Goal: Task Accomplishment & Management: Complete application form

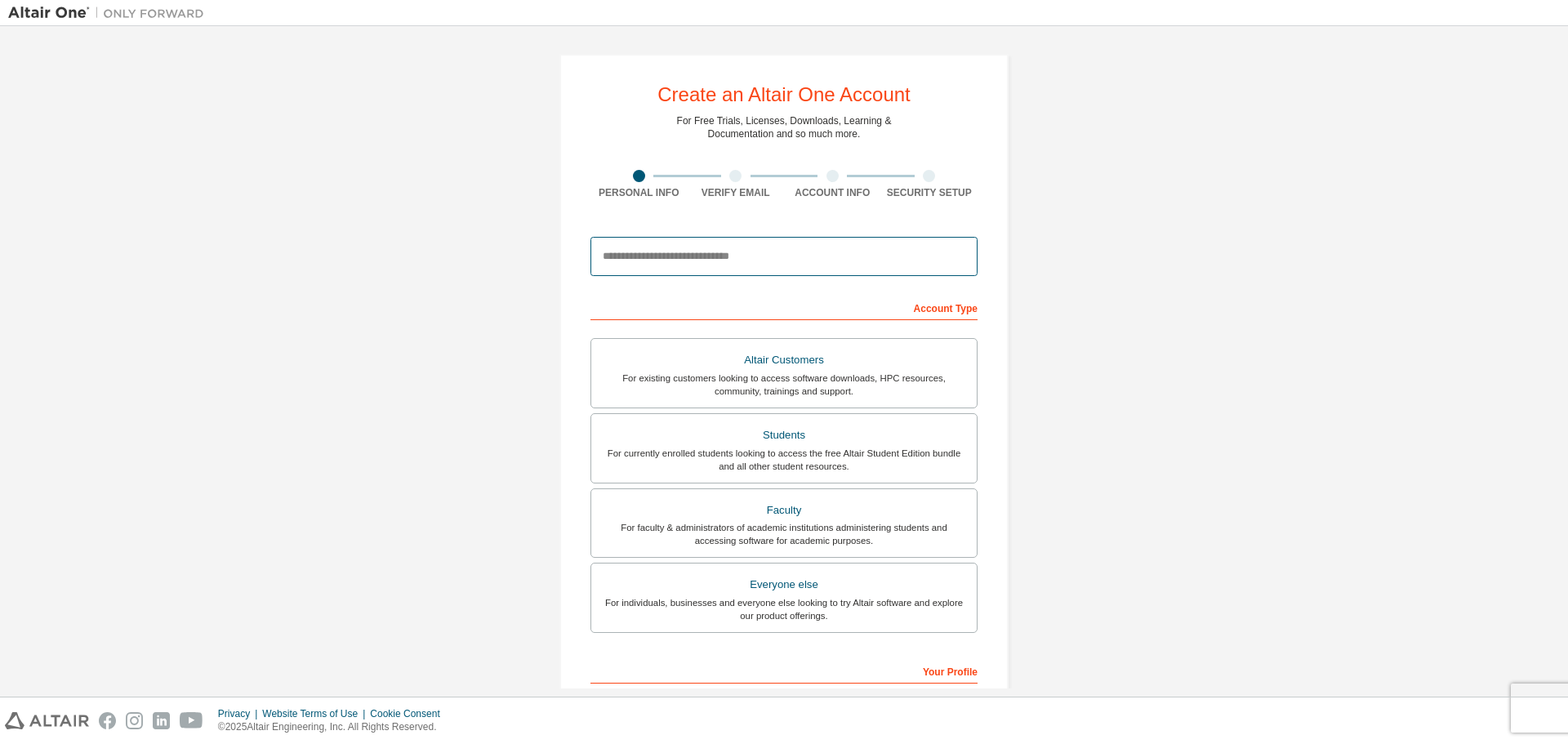
click at [752, 268] on input "email" at bounding box center [784, 257] width 387 height 39
type input "**********"
click at [784, 463] on div "For currently enrolled students looking to access the free Altair Student Editi…" at bounding box center [784, 460] width 366 height 26
click at [786, 448] on div "For currently enrolled students looking to access the free Altair Student Editi…" at bounding box center [784, 460] width 366 height 26
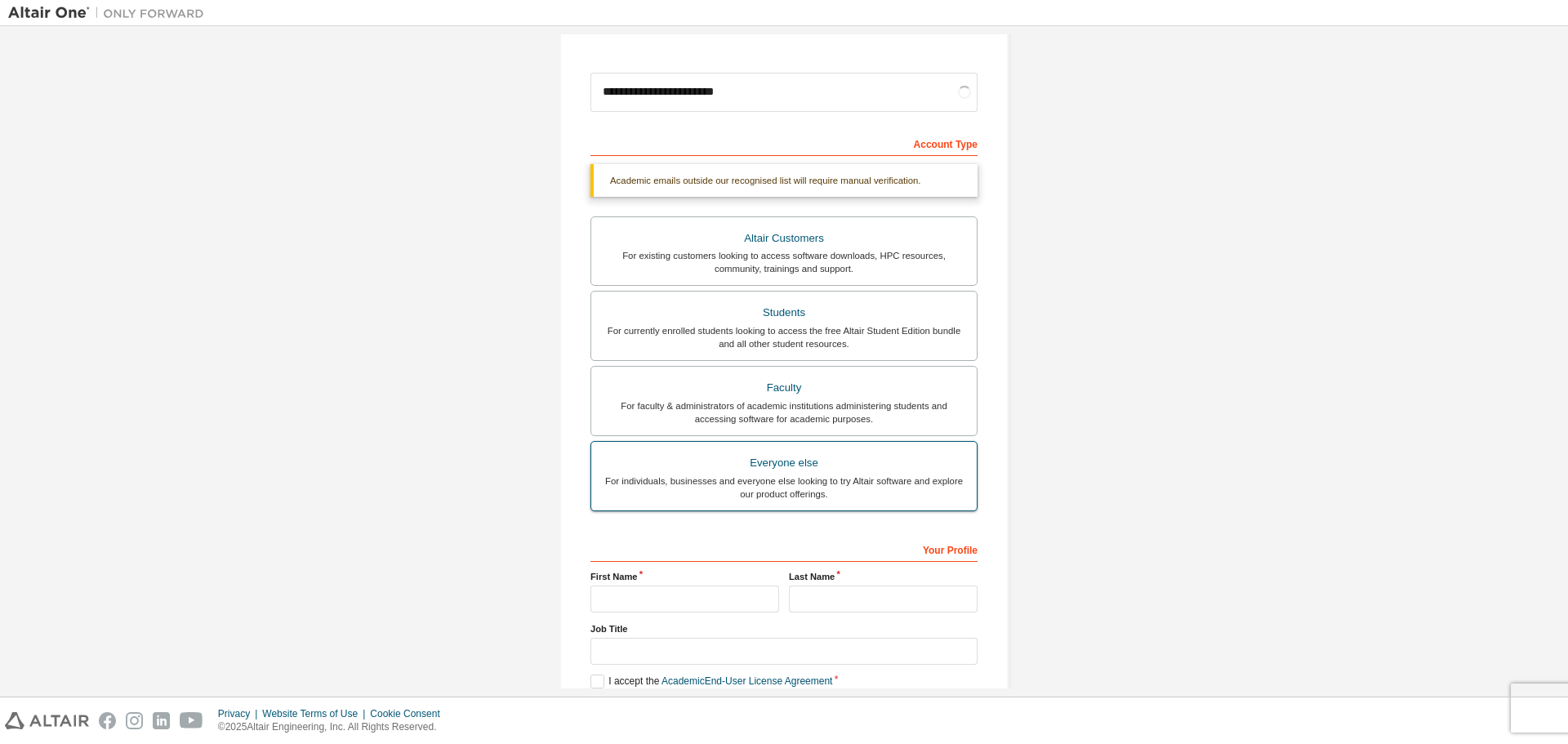
scroll to position [163, 0]
click at [690, 599] on input "text" at bounding box center [685, 599] width 189 height 27
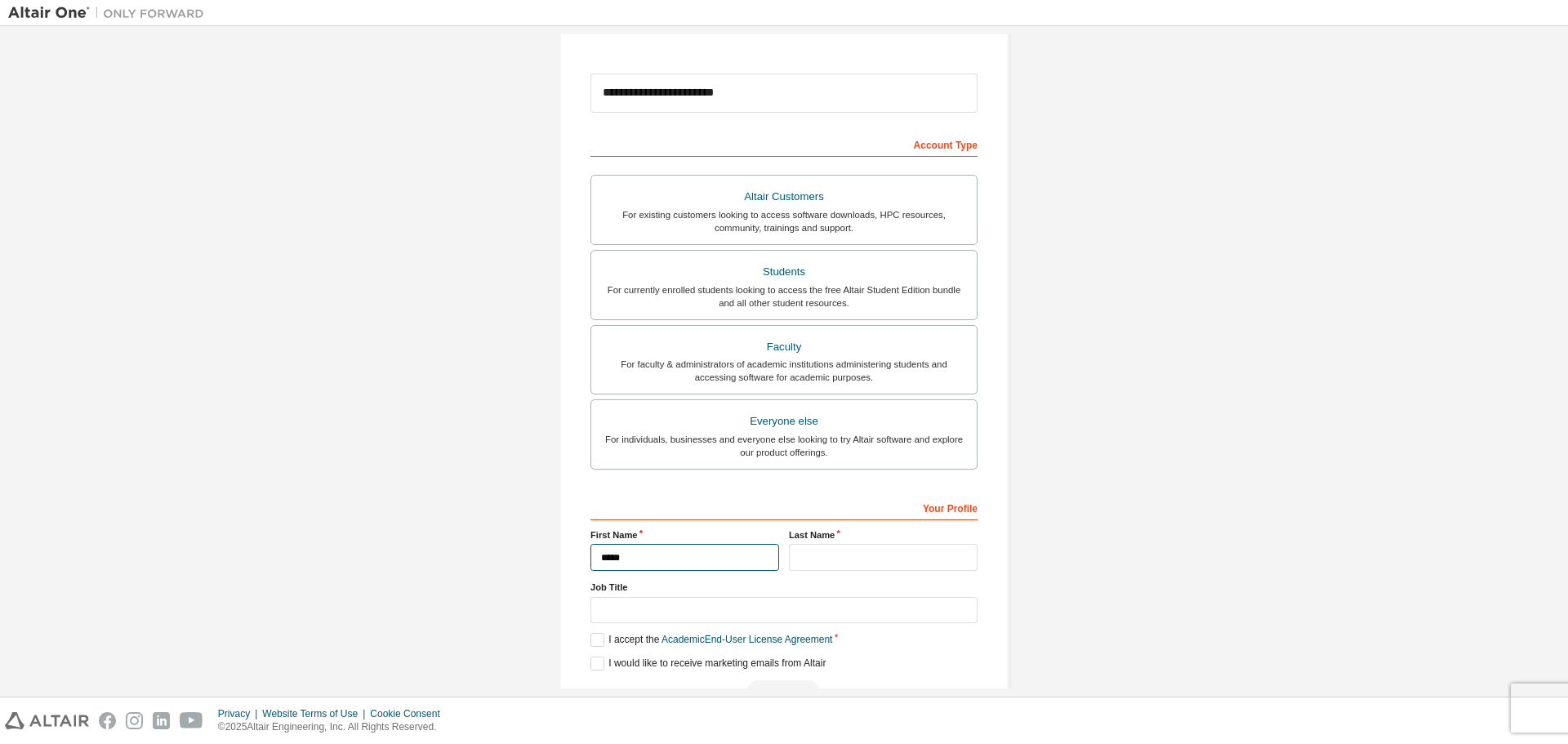
type input "*****"
type input "******"
click at [615, 616] on input "text" at bounding box center [784, 611] width 387 height 27
type input "*******"
click at [600, 637] on label "I accept the Academic End-User License Agreement" at bounding box center [711, 639] width 242 height 14
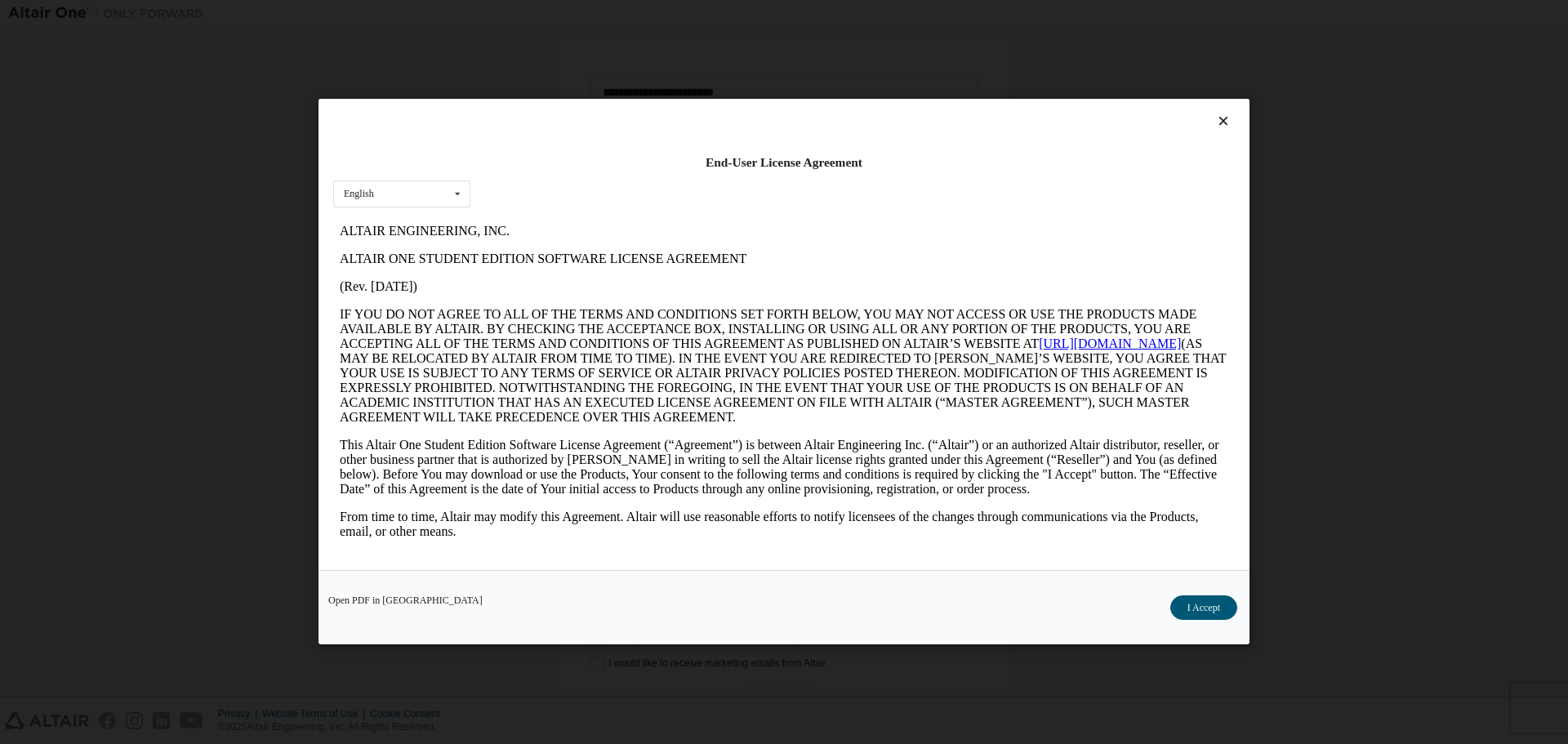
scroll to position [0, 0]
click at [1200, 612] on button "I Accept" at bounding box center [1204, 609] width 67 height 24
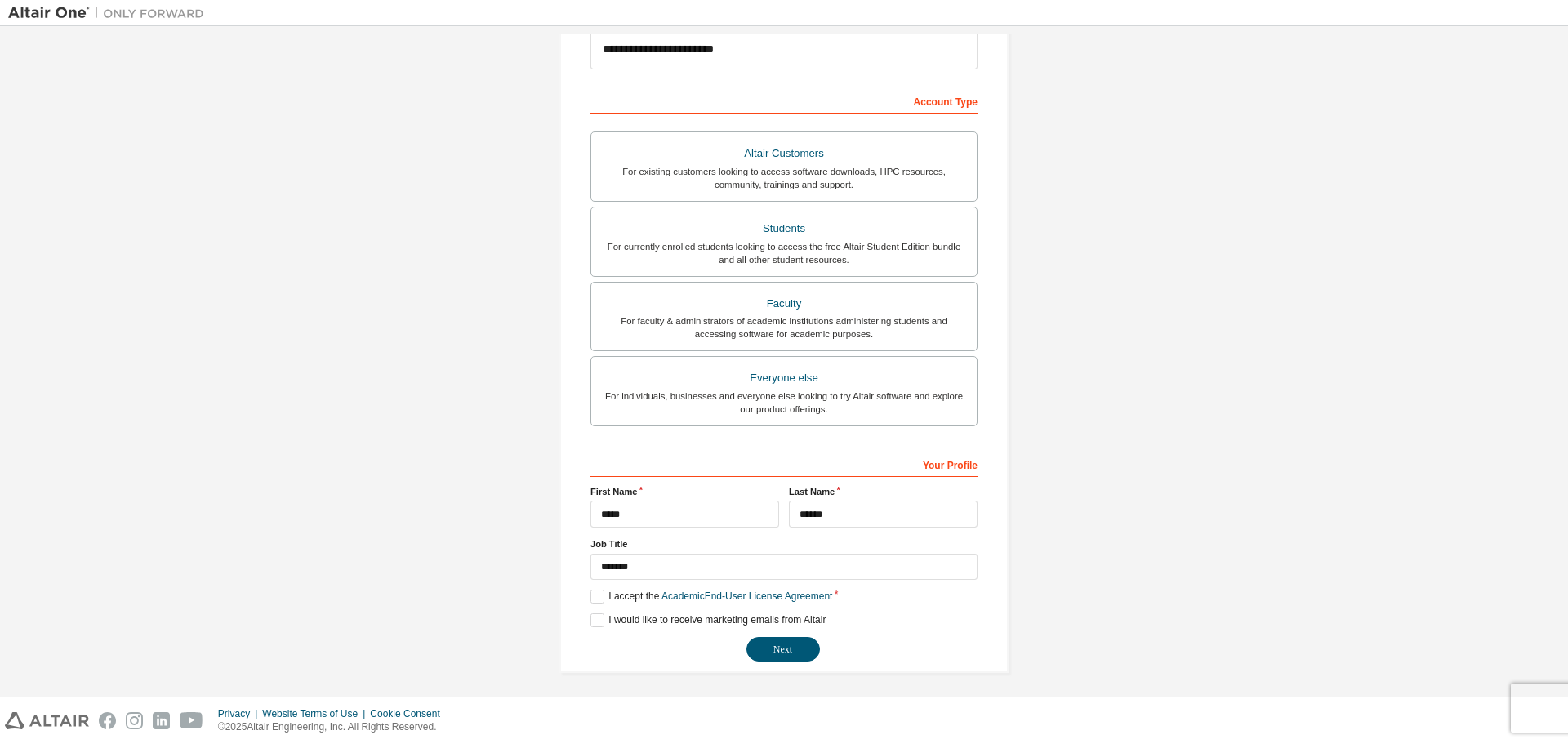
scroll to position [211, 0]
click at [779, 646] on button "Next" at bounding box center [783, 645] width 73 height 24
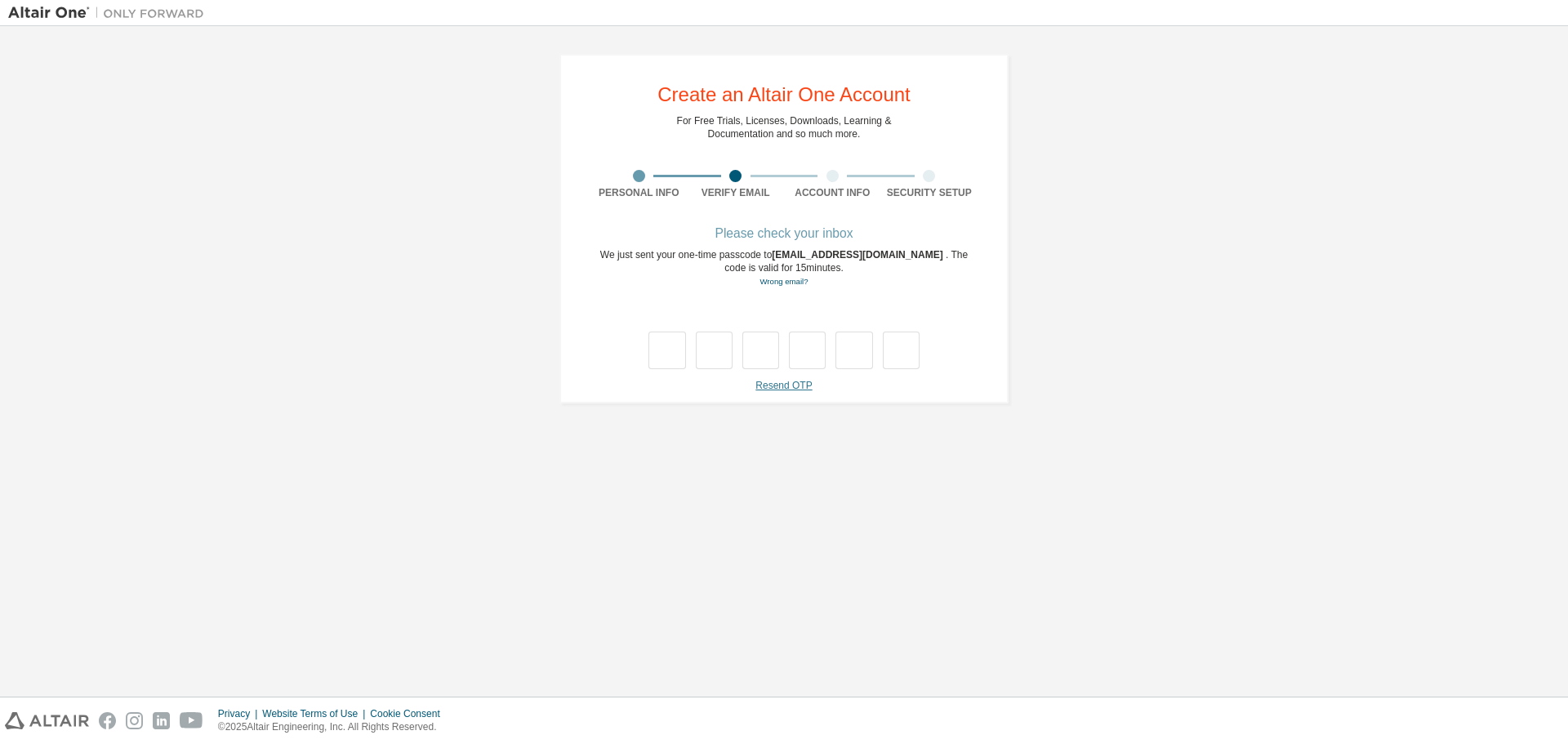
click at [799, 384] on link "Resend OTP" at bounding box center [784, 385] width 56 height 11
click at [806, 390] on div "Resend OTP 1:34 A new code has been generated and sent to [EMAIL_ADDRESS][DOMAI…" at bounding box center [784, 417] width 387 height 77
click at [799, 387] on link "Resend OTP" at bounding box center [784, 385] width 56 height 11
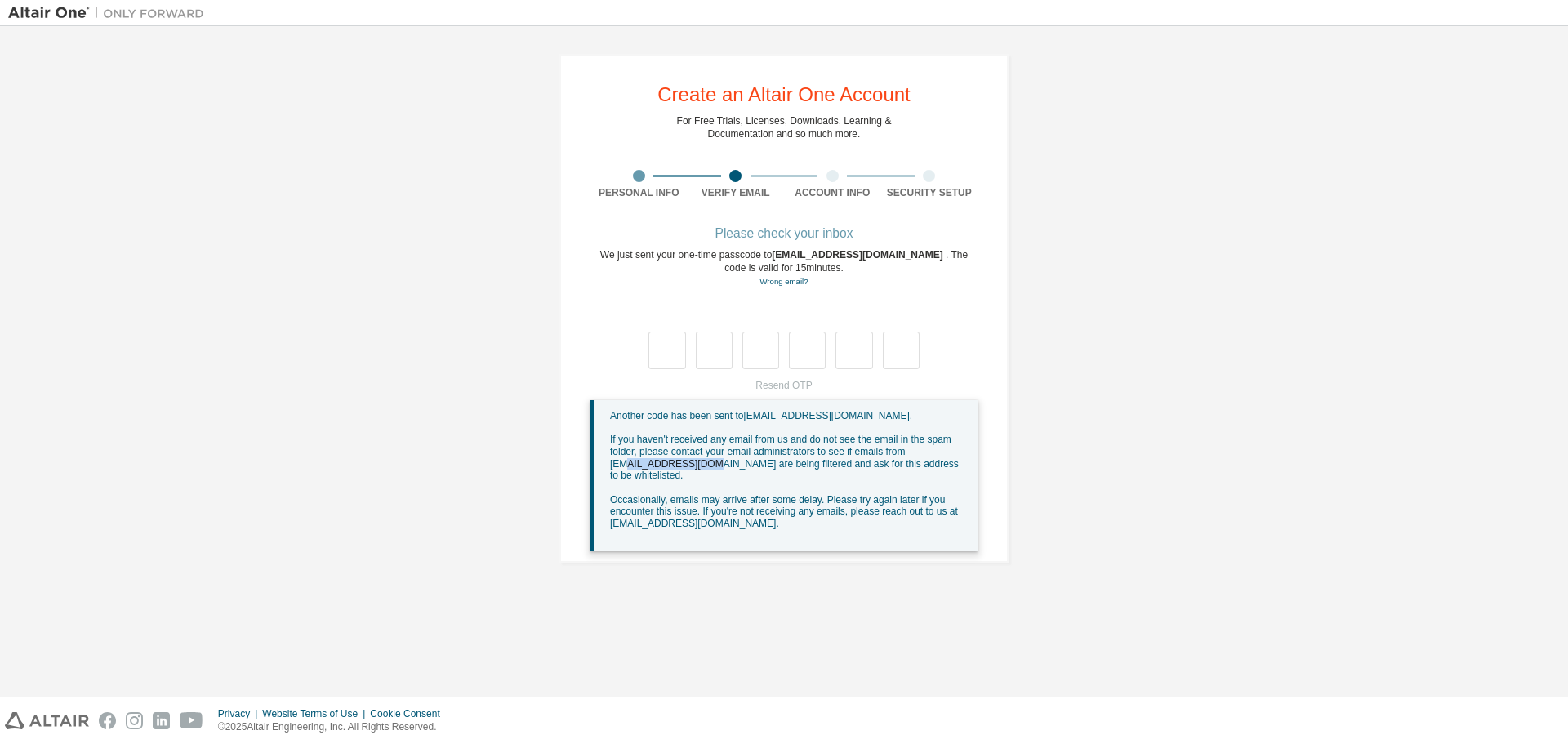
drag, startPoint x: 606, startPoint y: 468, endPoint x: 684, endPoint y: 469, distance: 78.0
click at [684, 469] on div "Another code has been sent to [EMAIL_ADDRESS][DOMAIN_NAME] . If you haven't rec…" at bounding box center [784, 475] width 387 height 151
copy span "[EMAIL_ADDRESS][DOMAIN_NAME]"
click at [783, 389] on div "Resend OTP Another code has been sent to [EMAIL_ADDRESS][DOMAIN_NAME] . If you …" at bounding box center [784, 465] width 387 height 172
